Goal: Navigation & Orientation: Find specific page/section

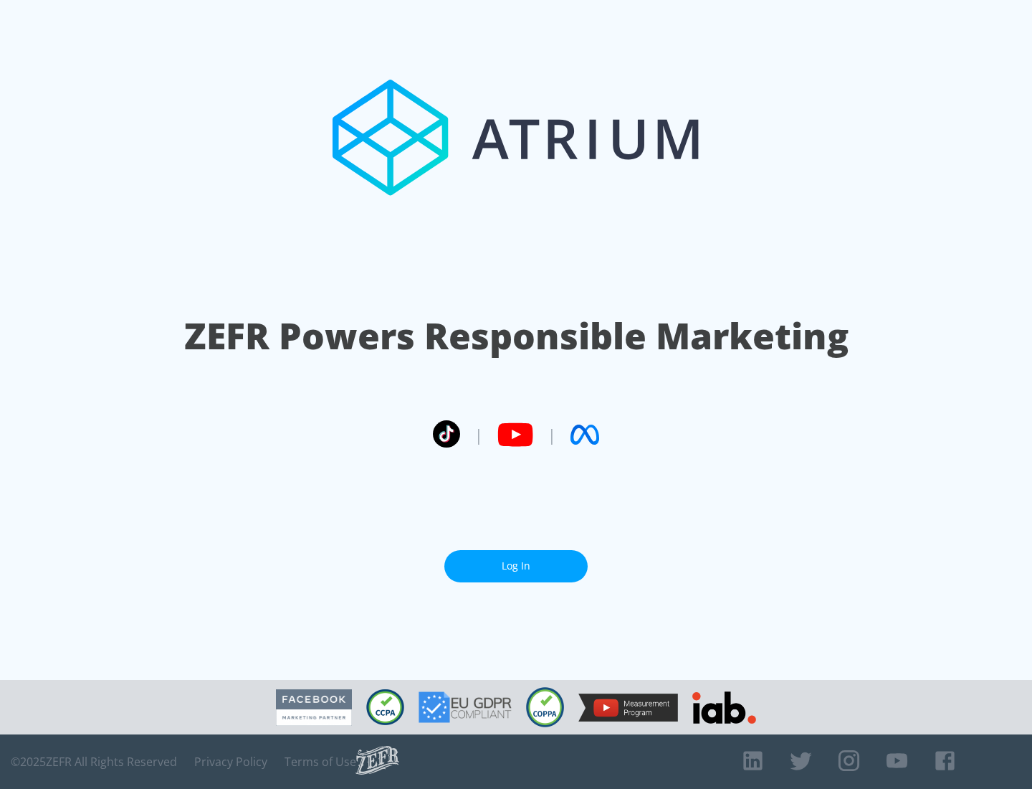
click at [516, 566] on link "Log In" at bounding box center [515, 566] width 143 height 32
